Goal: Obtain resource: Download file/media

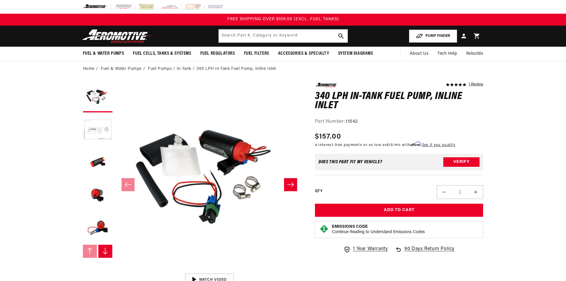
click at [435, 34] on button "PUMP FINDER" at bounding box center [433, 35] width 48 height 13
click at [430, 35] on button "PUMP FINDER" at bounding box center [433, 35] width 48 height 13
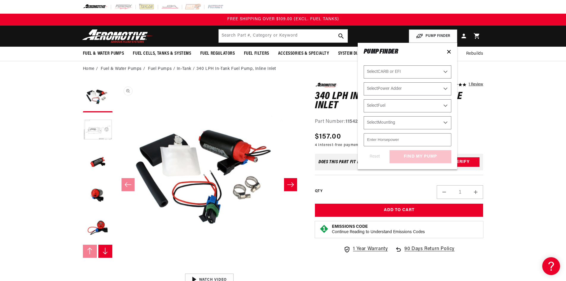
click at [116, 270] on button "Open media 1 in modal" at bounding box center [116, 270] width 0 height 0
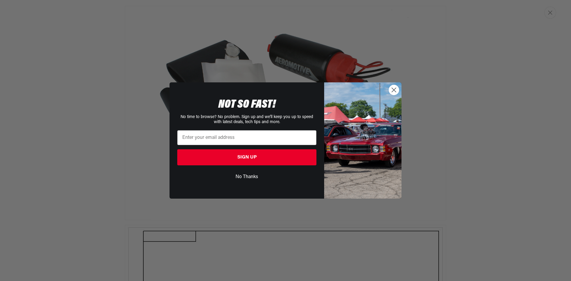
click at [393, 88] on circle "Close dialog" at bounding box center [394, 90] width 10 height 10
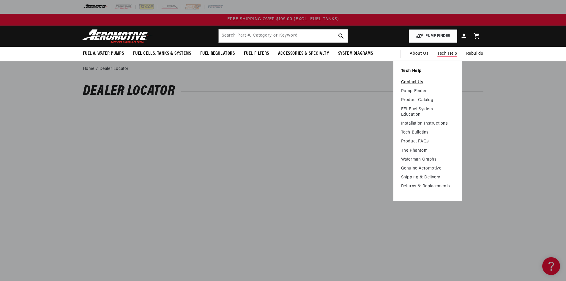
click at [416, 81] on link "Contact Us" at bounding box center [427, 82] width 53 height 5
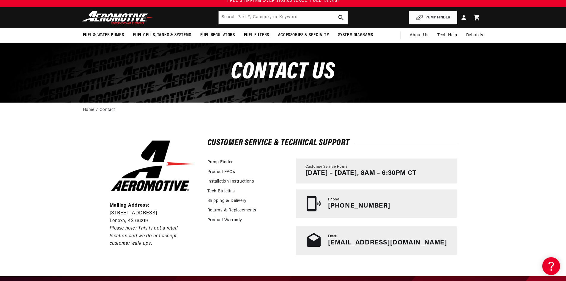
scroll to position [30, 0]
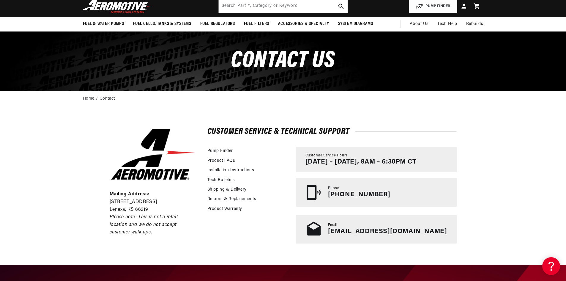
click at [226, 160] on link "Product FAQs" at bounding box center [221, 161] width 28 height 7
click at [228, 169] on link "Installation Instructions" at bounding box center [230, 170] width 47 height 7
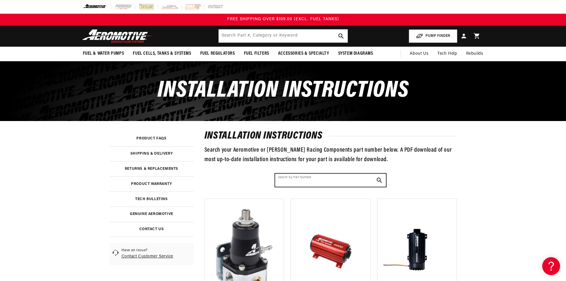
click at [339, 180] on input "Search by Part Number" at bounding box center [330, 180] width 111 height 13
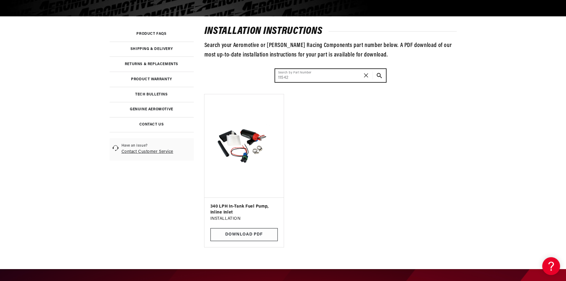
scroll to position [119, 0]
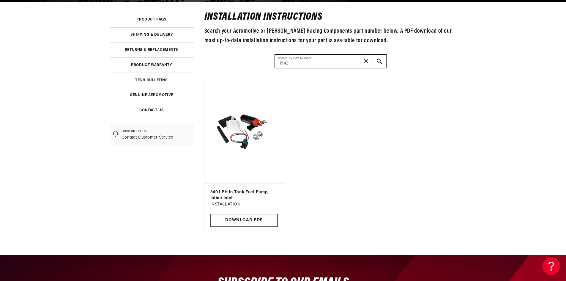
type input "11542"
click at [257, 219] on link "Download PDF" at bounding box center [243, 220] width 67 height 13
